Goal: Find specific page/section: Find specific page/section

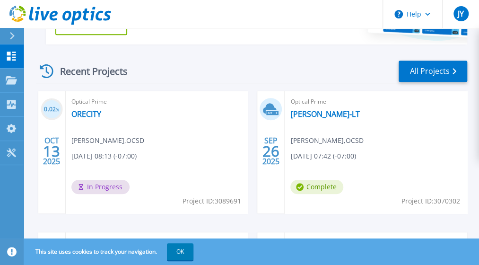
scroll to position [248, 0]
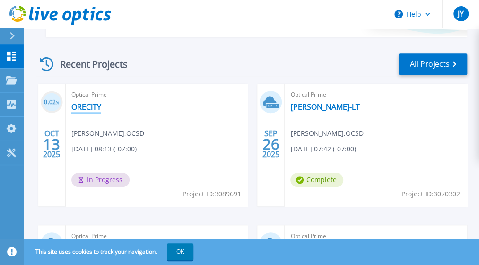
click at [82, 108] on link "ORECITY" at bounding box center [86, 106] width 30 height 9
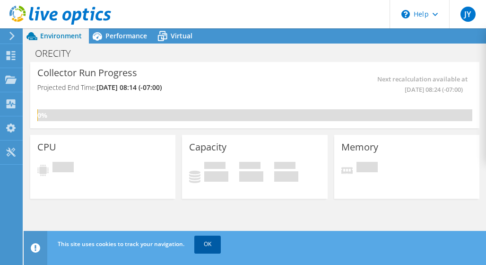
click at [205, 246] on link "OK" at bounding box center [207, 243] width 26 height 17
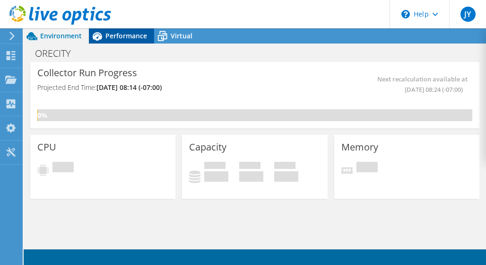
click at [115, 35] on span "Performance" at bounding box center [126, 35] width 42 height 9
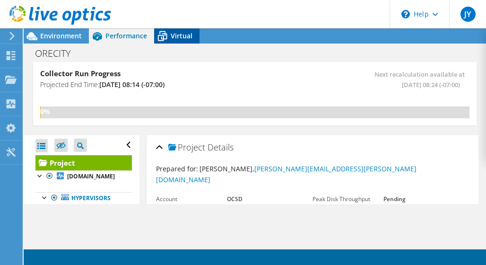
click at [179, 33] on span "Virtual" at bounding box center [182, 35] width 22 height 9
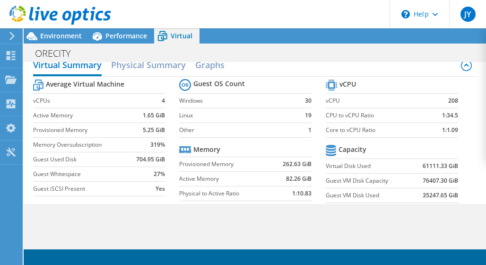
scroll to position [53, 0]
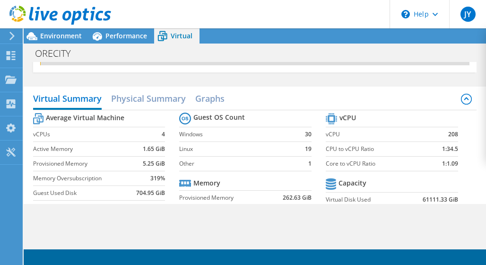
click at [59, 25] on link at bounding box center [60, 23] width 102 height 8
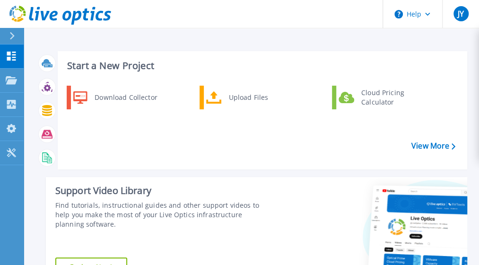
click at [323, 152] on div "Download Collector Upload Files Cloud Pricing Calculator" at bounding box center [261, 123] width 403 height 81
